Goal: Task Accomplishment & Management: Complete application form

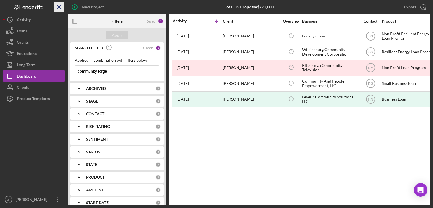
click at [58, 6] on line "button" at bounding box center [58, 6] width 3 height 3
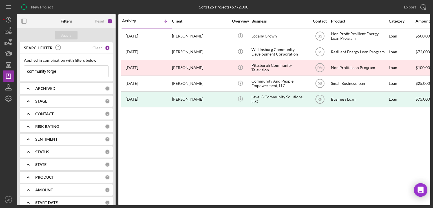
click at [69, 71] on input "community forge" at bounding box center [66, 71] width 84 height 11
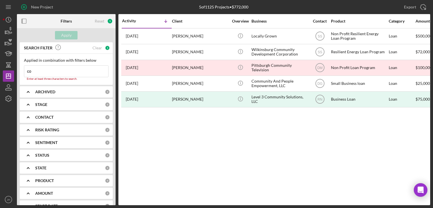
type input "c"
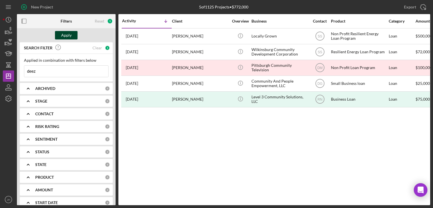
type input "deez"
click at [67, 34] on div "Apply" at bounding box center [66, 35] width 10 height 8
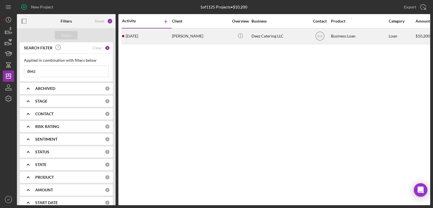
click at [200, 32] on div "[PERSON_NAME]" at bounding box center [200, 36] width 56 height 15
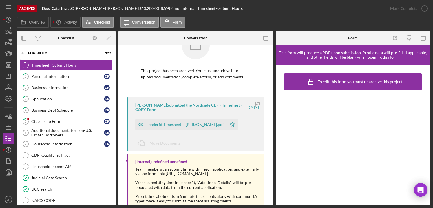
scroll to position [21, 0]
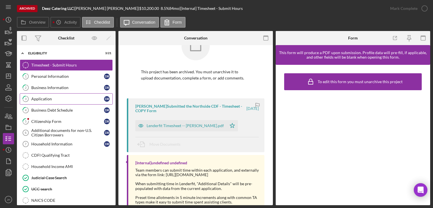
click at [61, 98] on div "Application" at bounding box center [67, 99] width 73 height 5
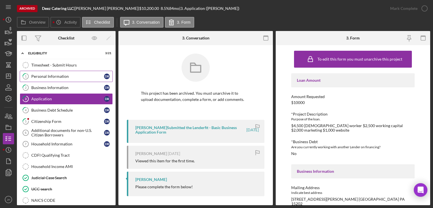
click at [53, 75] on div "Personal Information" at bounding box center [67, 76] width 73 height 5
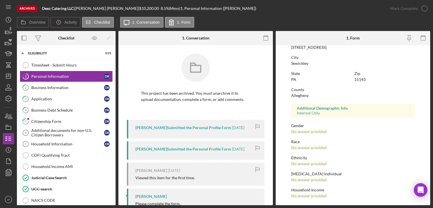
scroll to position [101, 0]
click at [52, 89] on div "Business Information" at bounding box center [67, 87] width 73 height 5
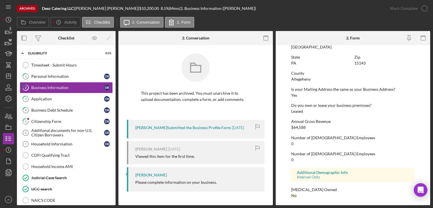
scroll to position [264, 0]
click at [46, 99] on div "Application" at bounding box center [67, 99] width 73 height 5
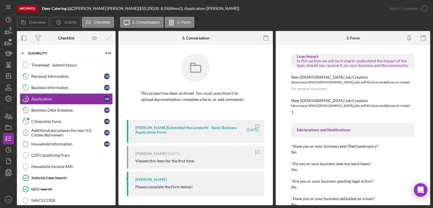
scroll to position [467, 0]
click at [39, 89] on div "Business Information" at bounding box center [67, 87] width 73 height 5
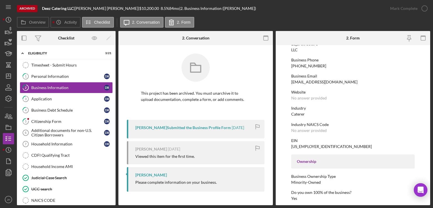
scroll to position [80, 0]
click at [57, 73] on link "1 Personal Information D R" at bounding box center [66, 76] width 93 height 11
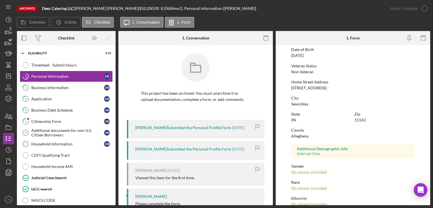
scroll to position [103, 0]
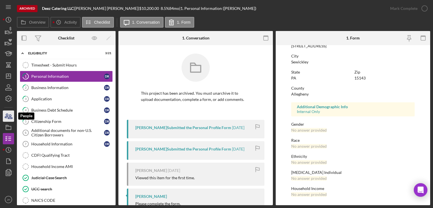
click at [9, 116] on icon "button" at bounding box center [8, 116] width 14 height 14
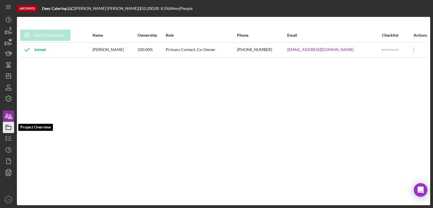
click at [8, 125] on icon "button" at bounding box center [8, 127] width 14 height 14
